Goal: Task Accomplishment & Management: Use online tool/utility

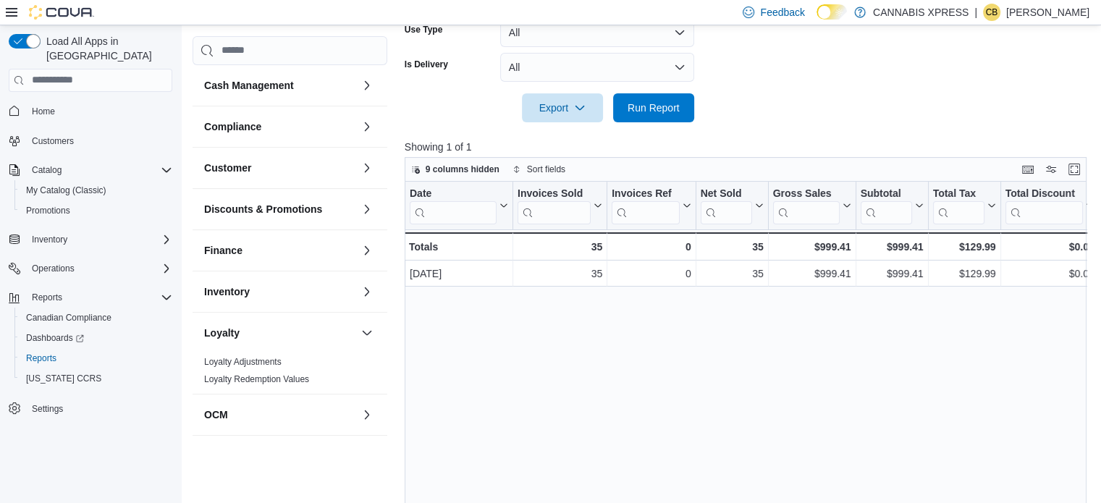
scroll to position [155, 0]
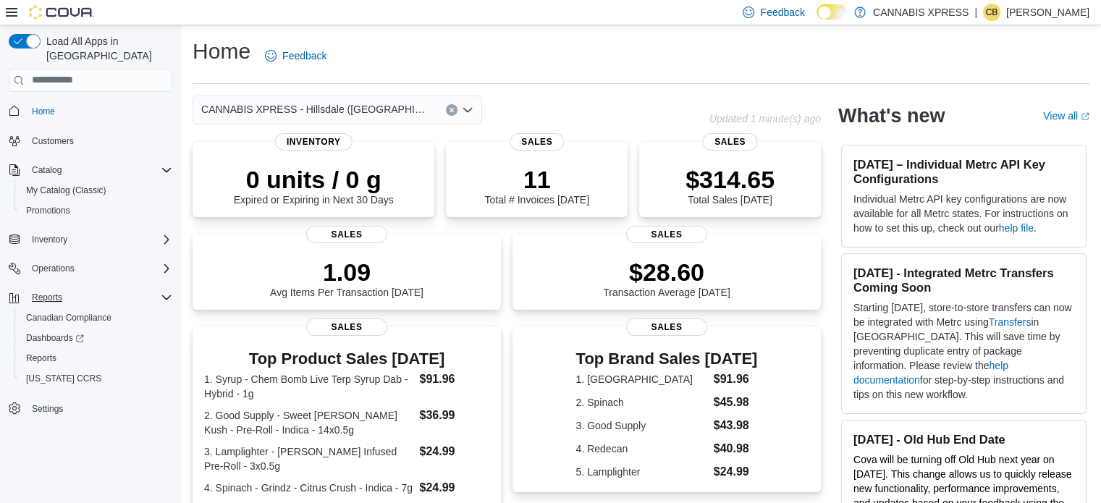
click at [92, 289] on div "Reports" at bounding box center [99, 297] width 146 height 17
click at [54, 292] on span "Reports" at bounding box center [47, 298] width 30 height 12
click at [46, 350] on span "Reports" at bounding box center [41, 358] width 30 height 17
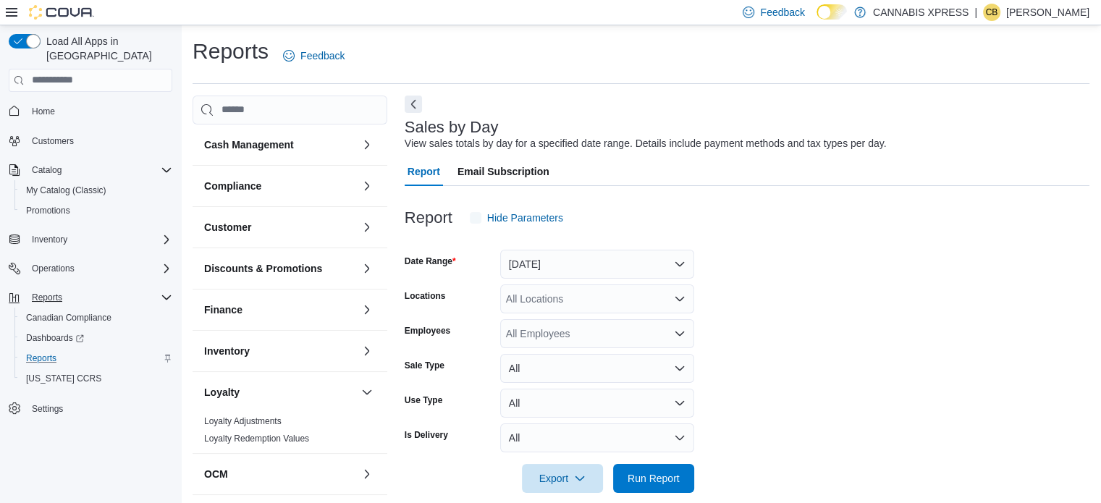
scroll to position [18, 0]
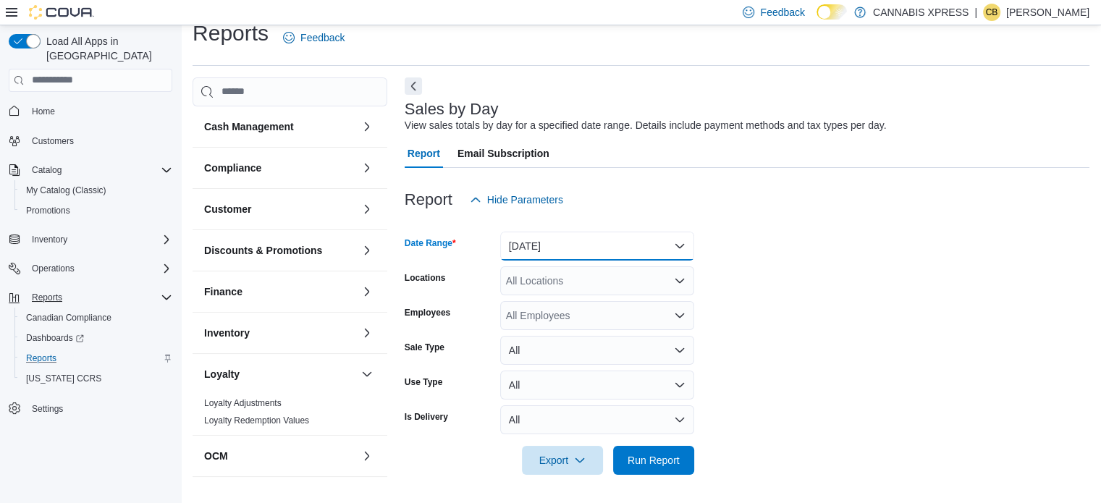
click at [603, 245] on button "[DATE]" at bounding box center [597, 246] width 194 height 29
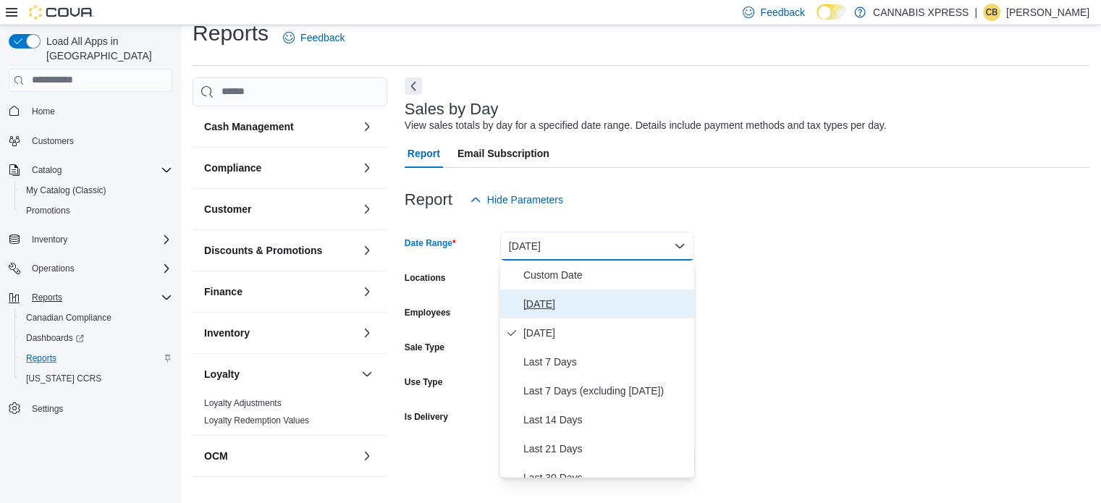
click at [555, 308] on span "[DATE]" at bounding box center [605, 303] width 165 height 17
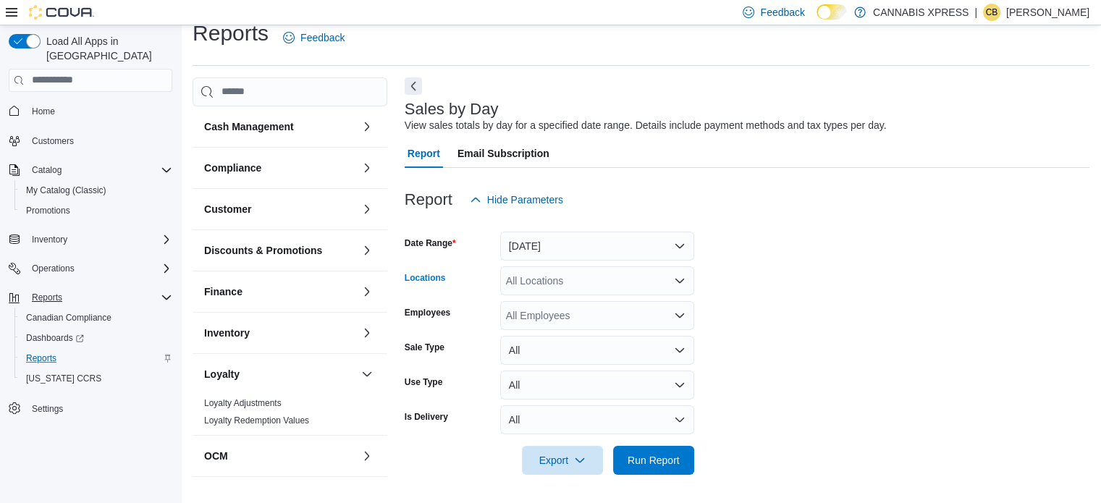
click at [677, 281] on icon "Open list of options" at bounding box center [680, 281] width 12 height 12
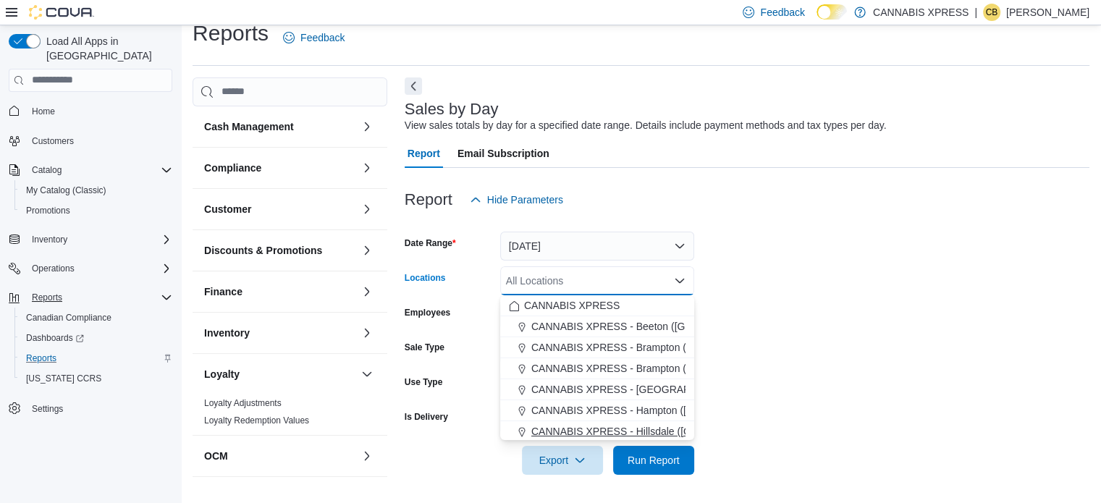
click at [632, 428] on span "CANNABIS XPRESS - Hillsdale ([GEOGRAPHIC_DATA])" at bounding box center [660, 431] width 258 height 14
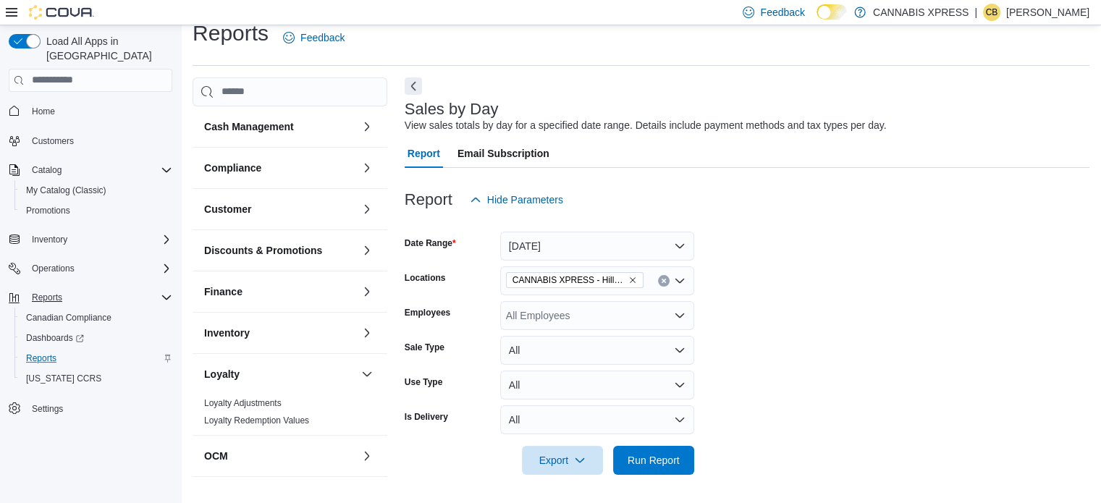
click at [774, 432] on form "Date Range [DATE] Locations CANNABIS XPRESS - [GEOGRAPHIC_DATA] ([GEOGRAPHIC_DA…" at bounding box center [747, 344] width 685 height 261
click at [668, 449] on span "Run Report" at bounding box center [654, 459] width 64 height 29
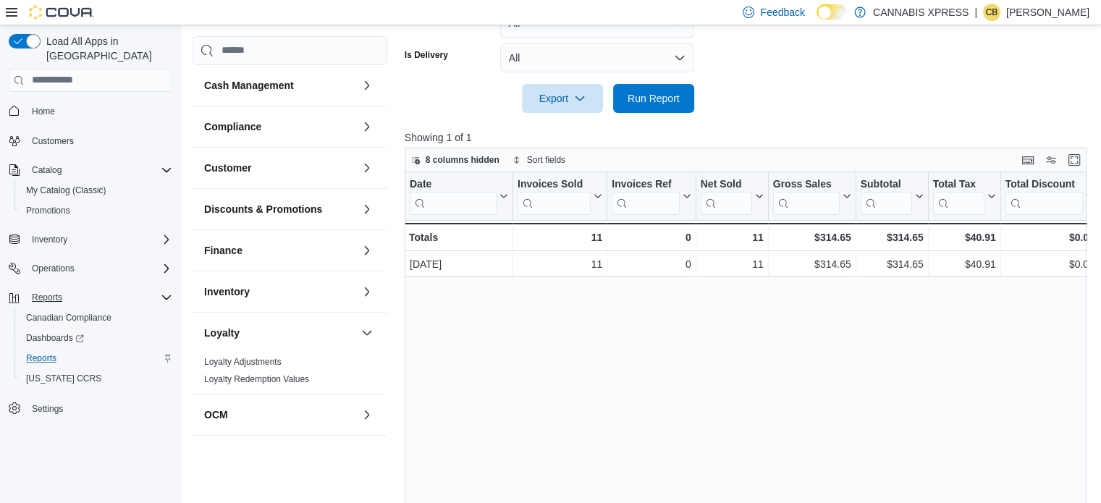
scroll to position [366, 0]
